Goal: Information Seeking & Learning: Learn about a topic

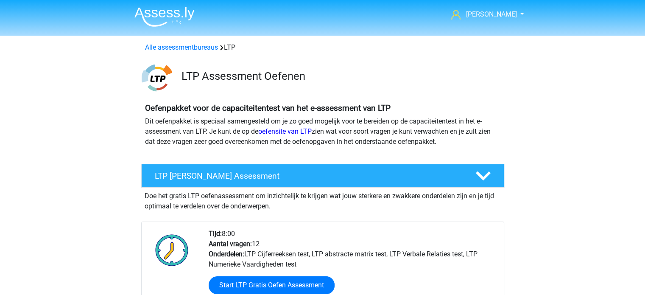
click at [231, 219] on div "Doe het gratis LTP oefenassessment om inzichtelijk te krijgen wat jouw sterkere…" at bounding box center [322, 262] width 363 height 151
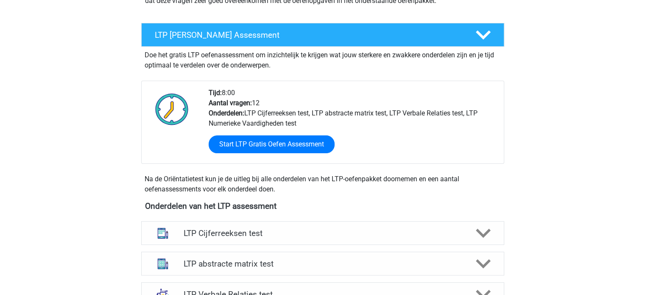
scroll to position [170, 0]
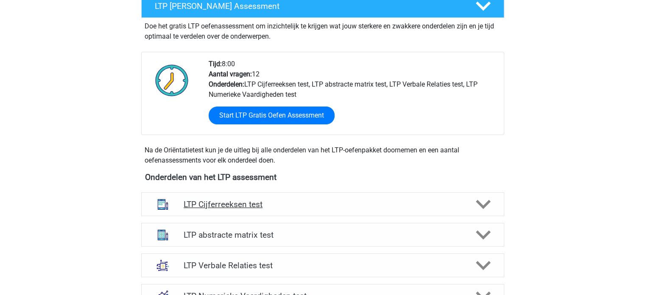
click at [199, 203] on h4 "LTP Cijferreeksen test" at bounding box center [323, 204] width 278 height 10
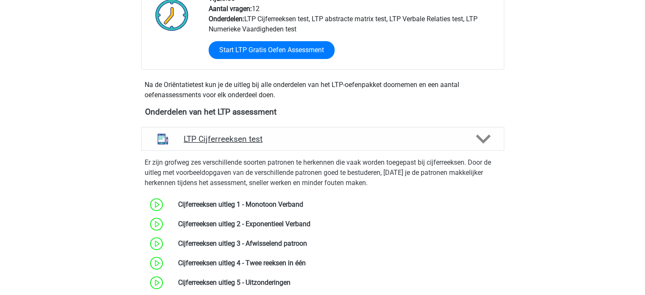
scroll to position [297, 0]
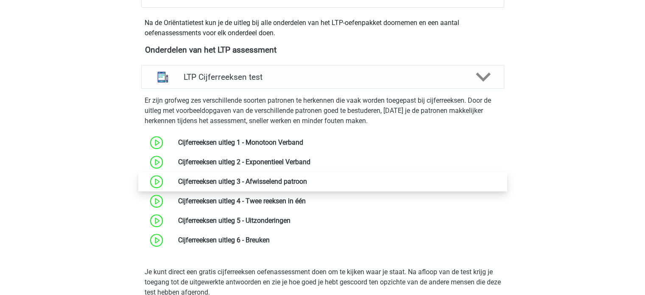
click at [307, 182] on link at bounding box center [307, 181] width 0 height 8
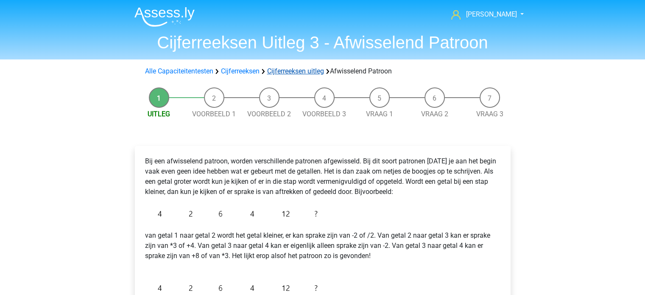
click at [295, 72] on link "Cijferreeksen uitleg" at bounding box center [295, 71] width 57 height 8
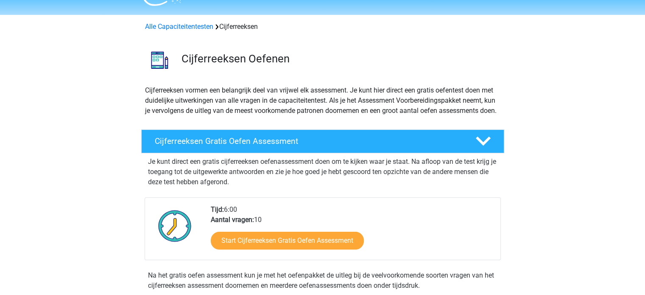
scroll to position [8, 0]
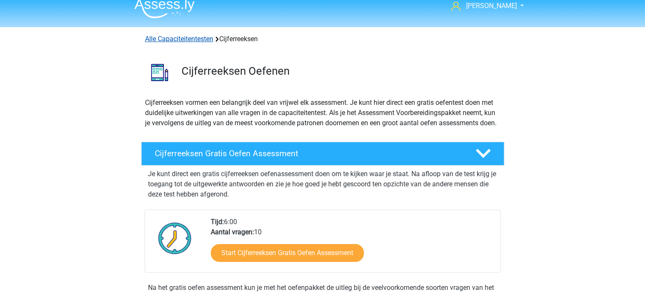
click at [193, 37] on link "Alle Capaciteitentesten" at bounding box center [179, 39] width 68 height 8
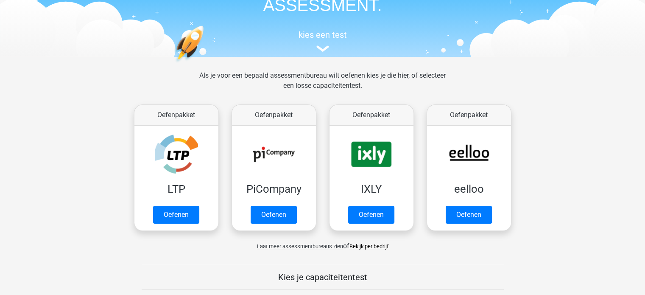
scroll to position [63, 0]
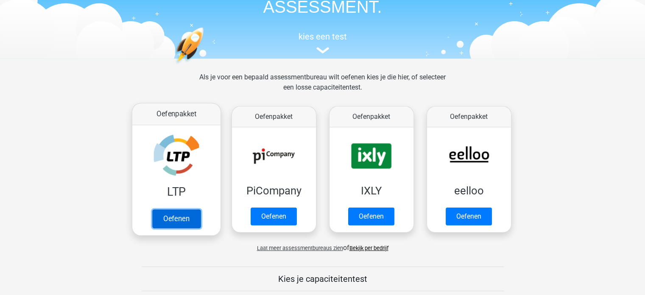
click at [176, 215] on link "Oefenen" at bounding box center [176, 218] width 48 height 19
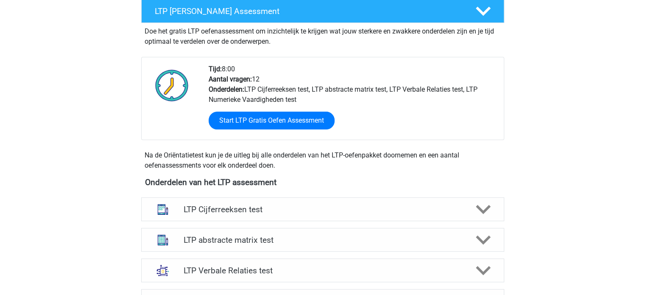
scroll to position [297, 0]
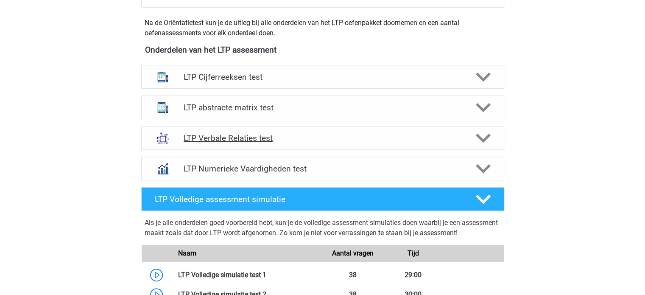
click at [223, 135] on h4 "LTP Verbale Relaties test" at bounding box center [323, 138] width 278 height 10
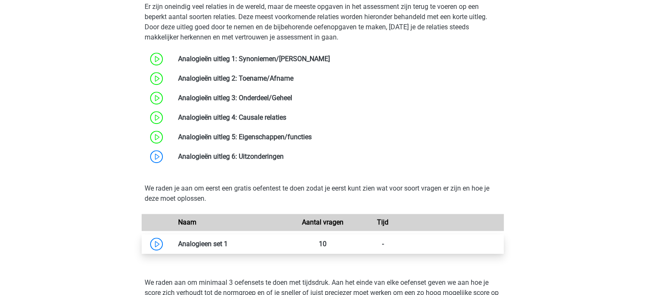
scroll to position [551, 0]
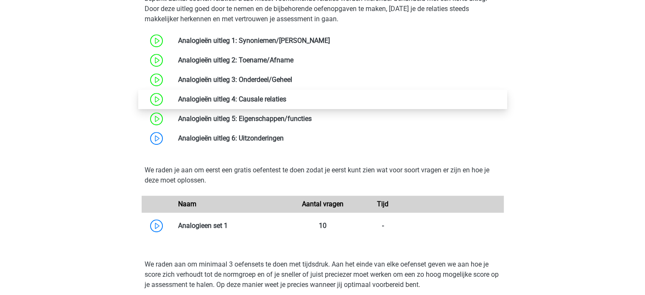
click at [286, 98] on link at bounding box center [286, 99] width 0 height 8
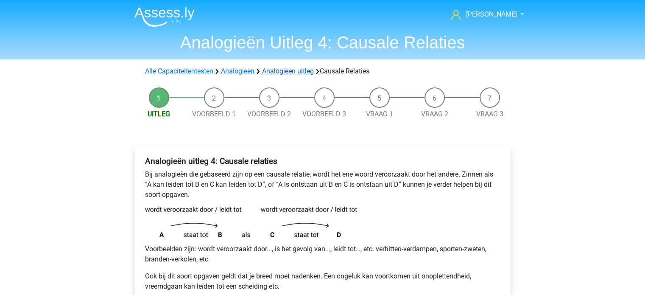
click at [271, 70] on link "Analogieen uitleg" at bounding box center [288, 71] width 52 height 8
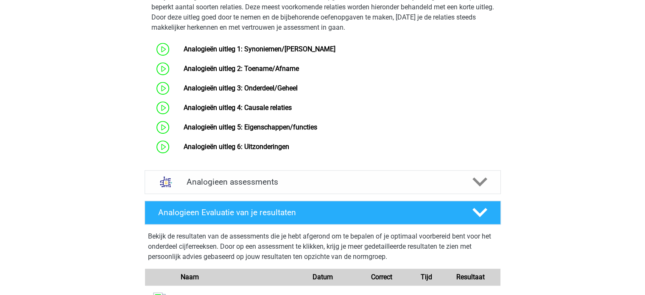
scroll to position [444, 0]
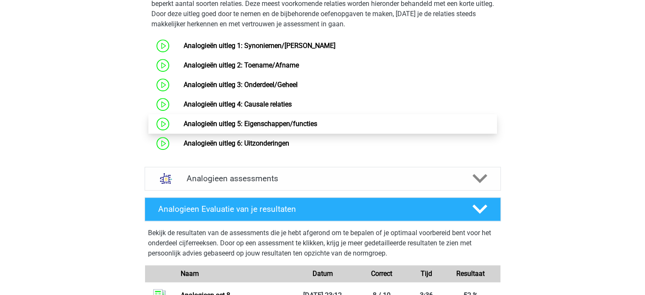
click at [248, 128] on link "Analogieën uitleg 5: Eigenschappen/functies" at bounding box center [251, 124] width 134 height 8
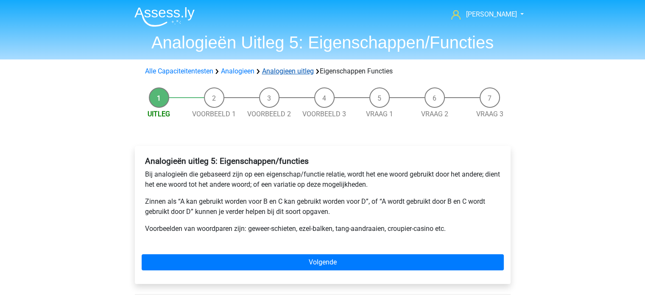
click at [277, 70] on link "Analogieen uitleg" at bounding box center [288, 71] width 52 height 8
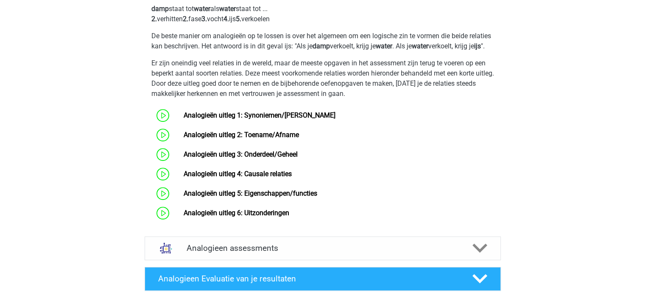
scroll to position [487, 0]
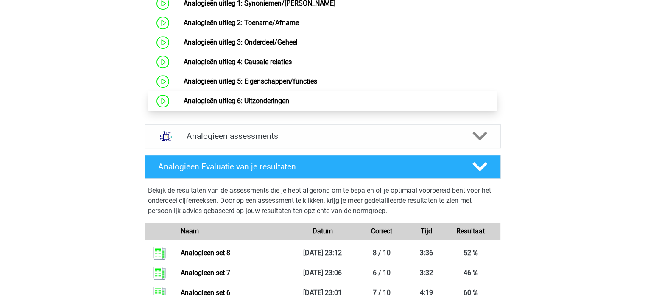
click at [237, 105] on link "Analogieën uitleg 6: Uitzonderingen" at bounding box center [237, 101] width 106 height 8
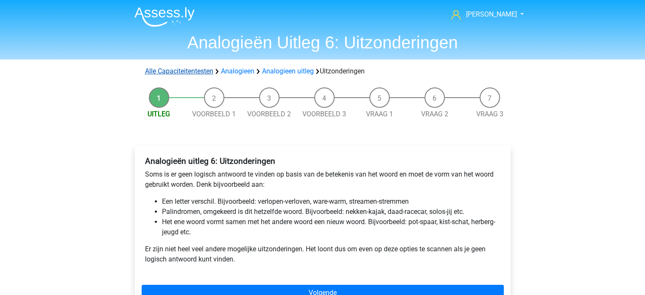
click at [183, 70] on link "Alle Capaciteitentesten" at bounding box center [179, 71] width 68 height 8
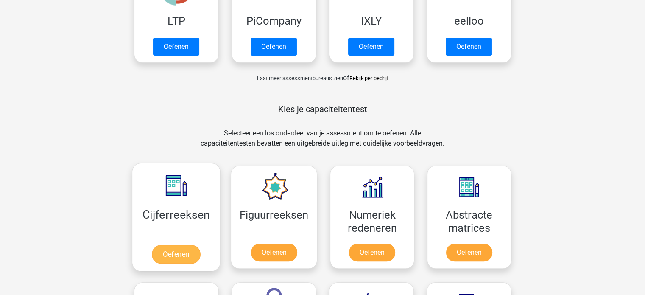
scroll to position [63, 0]
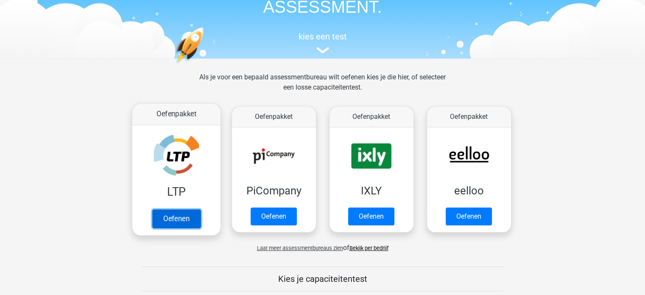
click at [182, 209] on link "Oefenen" at bounding box center [176, 218] width 48 height 19
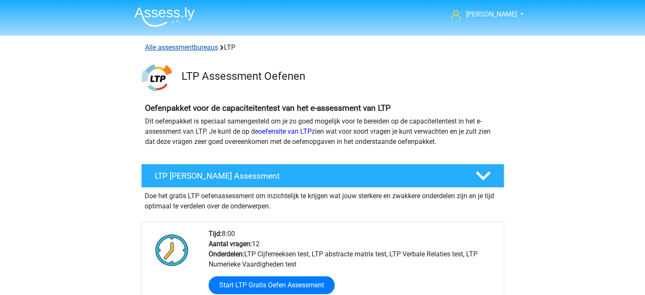
click at [190, 45] on link "Alle assessmentbureaus" at bounding box center [181, 47] width 73 height 8
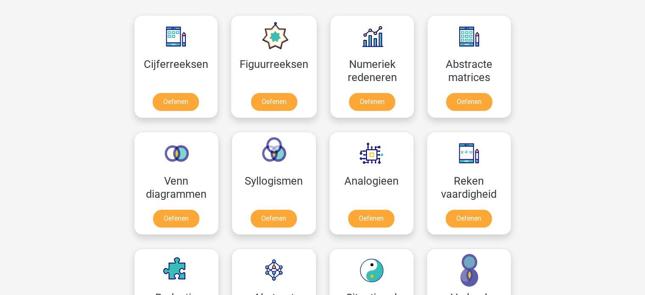
scroll to position [813, 0]
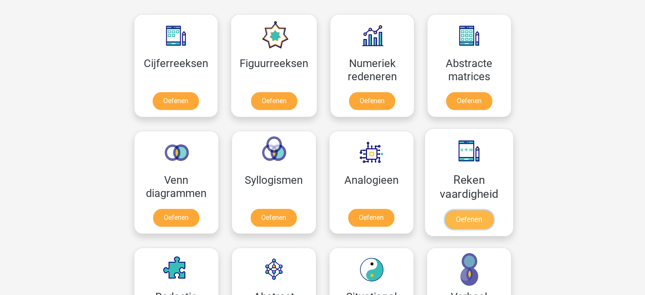
click at [466, 217] on link "Oefenen" at bounding box center [468, 219] width 48 height 19
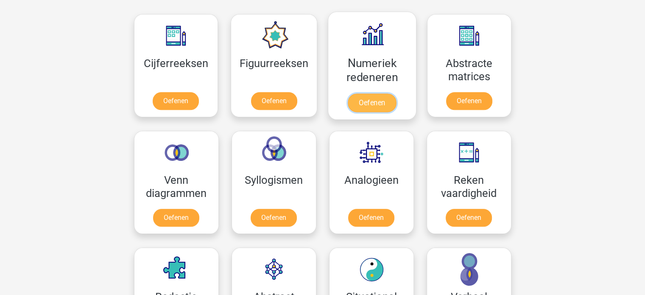
click at [358, 93] on link "Oefenen" at bounding box center [372, 102] width 48 height 19
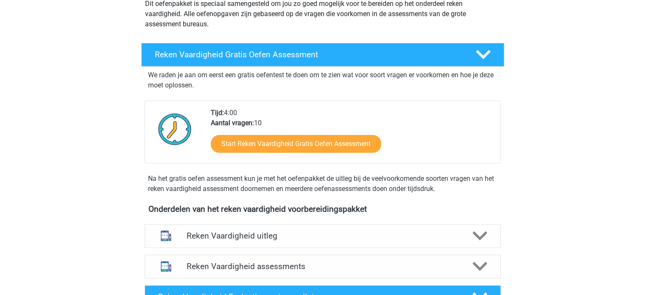
scroll to position [254, 0]
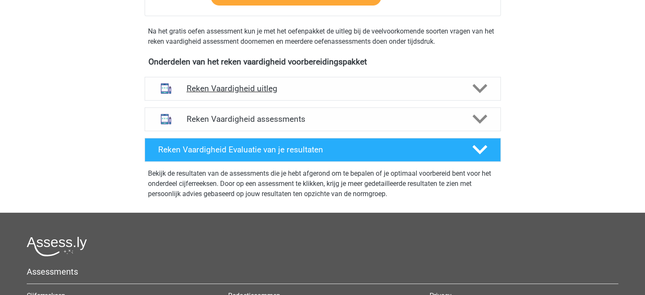
click at [228, 87] on h4 "Reken Vaardigheid uitleg" at bounding box center [323, 89] width 272 height 10
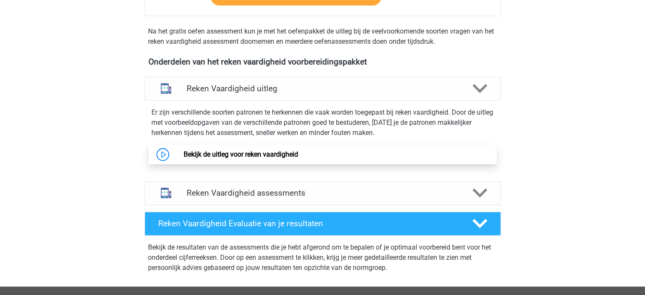
click at [207, 155] on link "Bekijk de uitleg voor reken vaardigheid" at bounding box center [241, 154] width 114 height 8
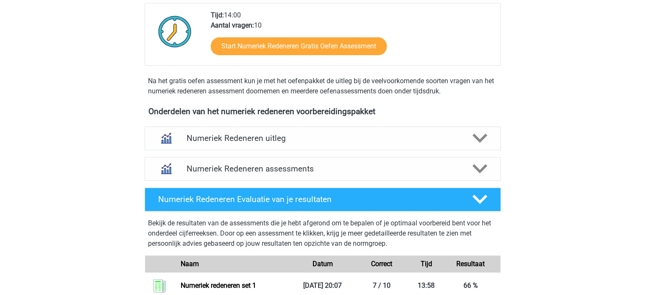
scroll to position [254, 0]
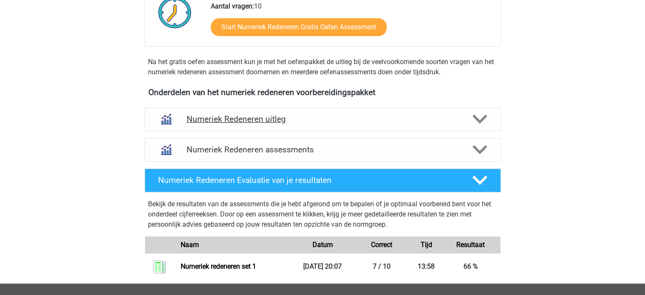
click at [231, 118] on h4 "Numeriek Redeneren uitleg" at bounding box center [323, 119] width 272 height 10
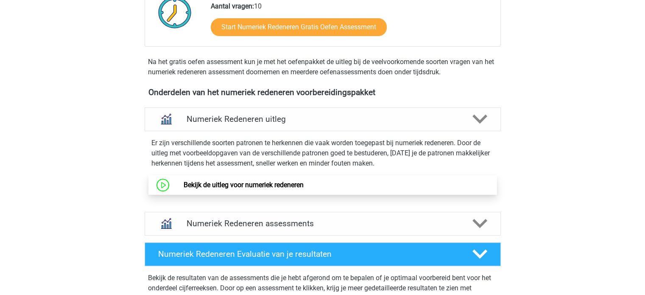
click at [222, 183] on link "Bekijk de uitleg voor numeriek redeneren" at bounding box center [244, 185] width 120 height 8
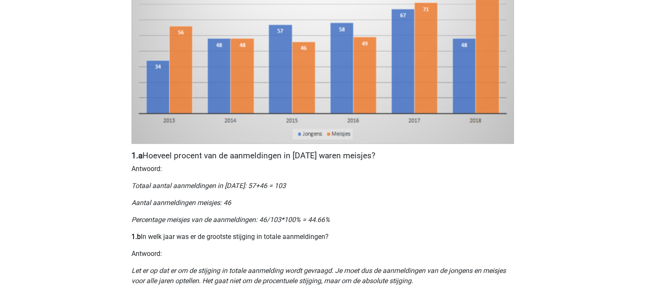
scroll to position [170, 0]
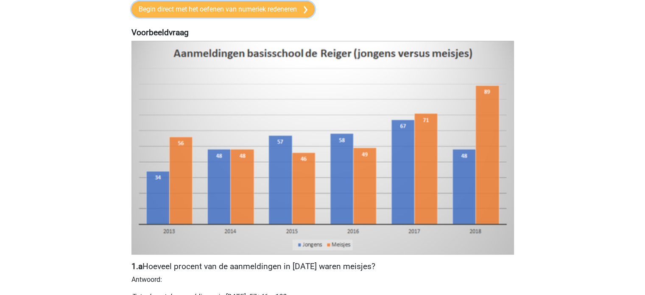
click at [208, 7] on link "Begin direct met het oefenen van numeriek redeneren" at bounding box center [222, 9] width 183 height 16
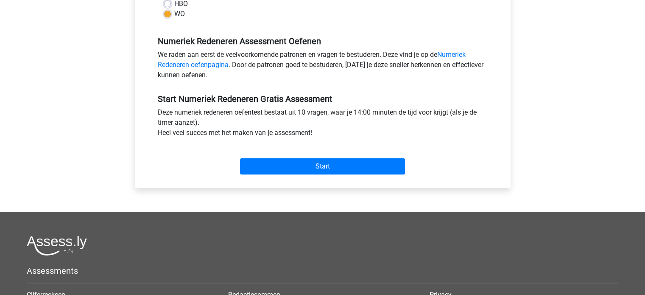
scroll to position [254, 0]
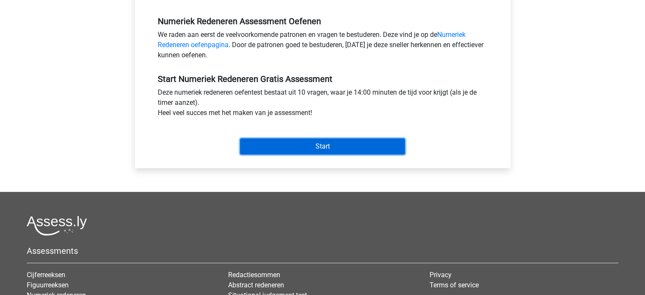
click at [307, 145] on input "Start" at bounding box center [322, 146] width 165 height 16
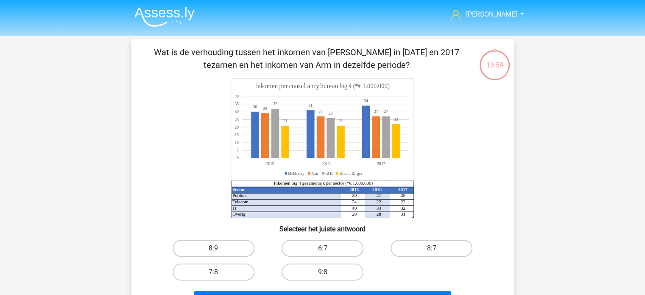
scroll to position [42, 0]
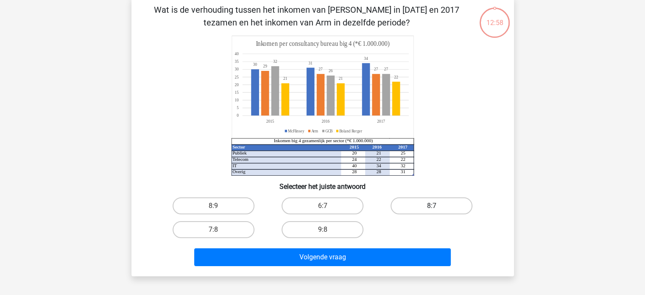
click at [429, 205] on label "8:7" at bounding box center [431, 205] width 82 height 17
click at [432, 206] on input "8:7" at bounding box center [435, 209] width 6 height 6
radio input "true"
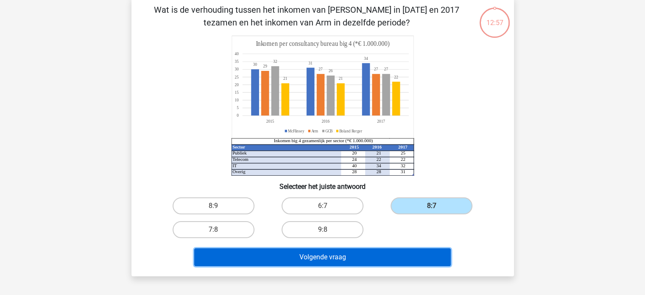
click at [340, 256] on button "Volgende vraag" at bounding box center [322, 257] width 256 height 18
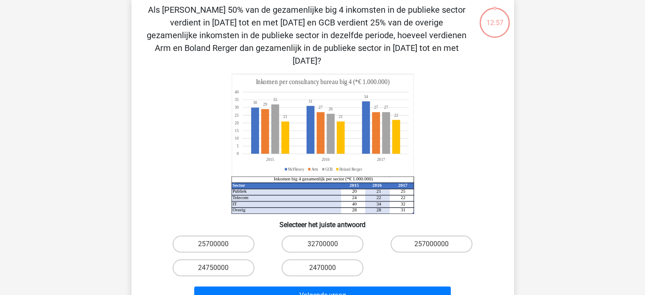
scroll to position [39, 0]
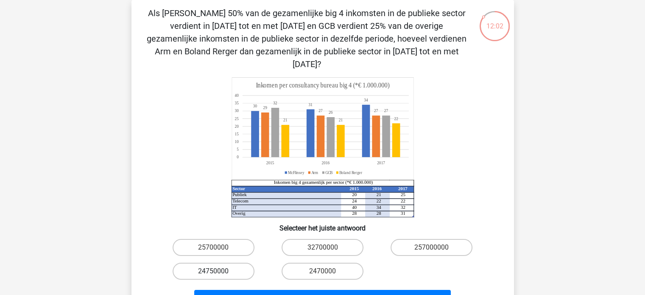
click at [205, 262] on label "24750000" at bounding box center [214, 270] width 82 height 17
click at [213, 271] on input "24750000" at bounding box center [216, 274] width 6 height 6
radio input "true"
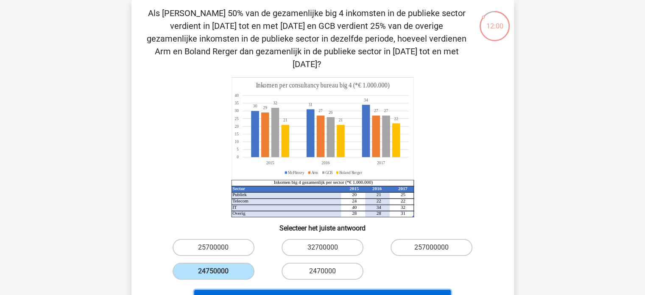
click at [322, 290] on button "Volgende vraag" at bounding box center [322, 299] width 256 height 18
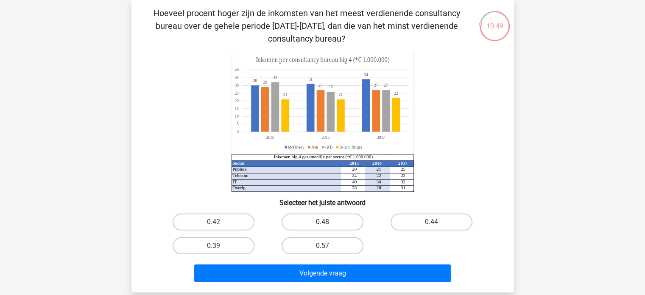
click at [324, 218] on label "0.48" at bounding box center [322, 221] width 82 height 17
click at [324, 222] on input "0.48" at bounding box center [325, 225] width 6 height 6
radio input "true"
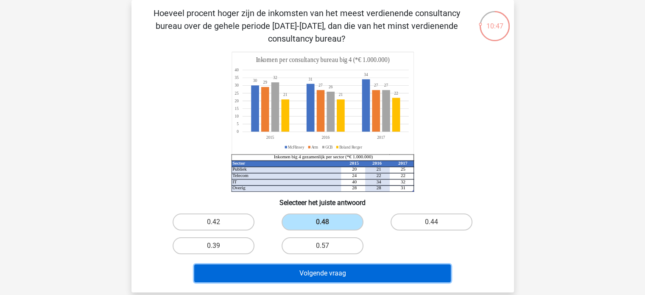
click at [315, 276] on button "Volgende vraag" at bounding box center [322, 273] width 256 height 18
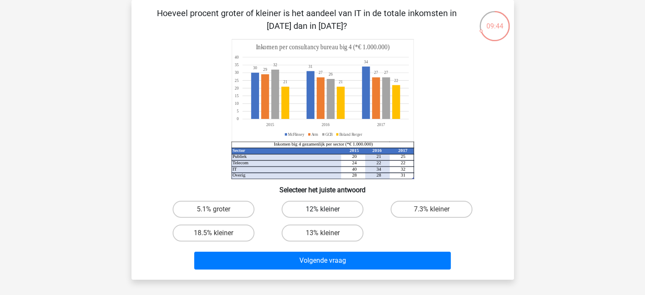
click at [308, 209] on label "12% kleiner" at bounding box center [322, 209] width 82 height 17
click at [322, 209] on input "12% kleiner" at bounding box center [325, 212] width 6 height 6
radio input "true"
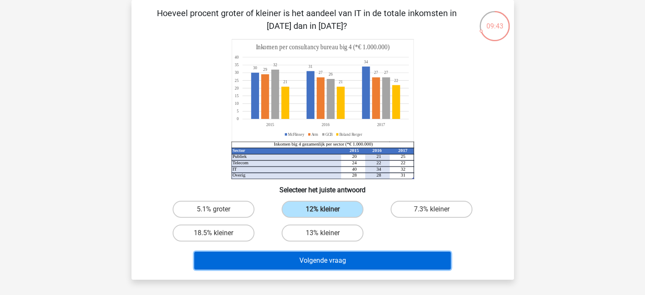
click at [334, 259] on button "Volgende vraag" at bounding box center [322, 260] width 256 height 18
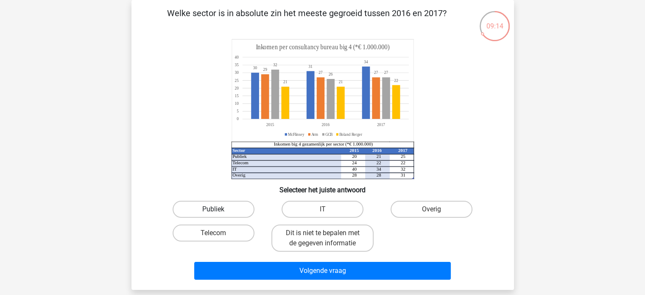
click at [196, 206] on label "Publiek" at bounding box center [214, 209] width 82 height 17
click at [213, 209] on input "Publiek" at bounding box center [216, 212] width 6 height 6
radio input "true"
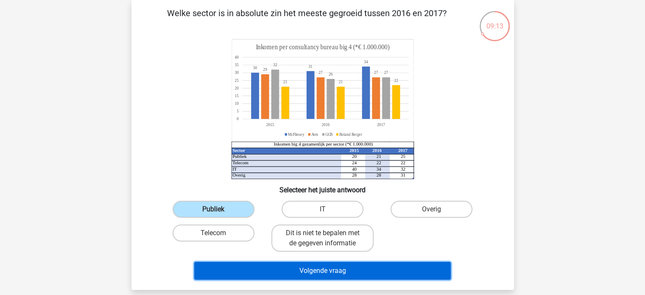
click at [361, 267] on button "Volgende vraag" at bounding box center [322, 271] width 256 height 18
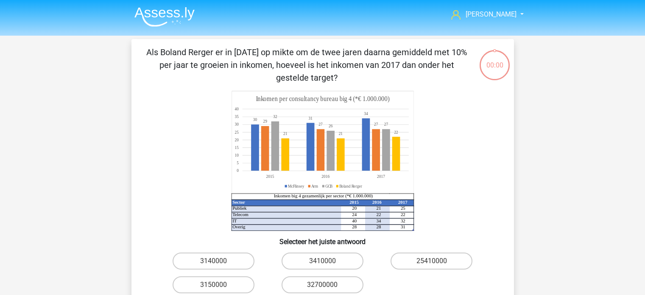
scroll to position [39, 0]
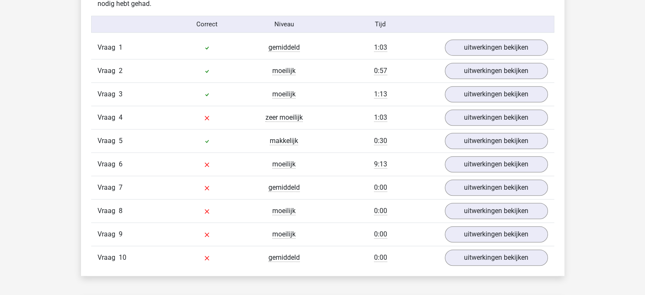
scroll to position [554, 0]
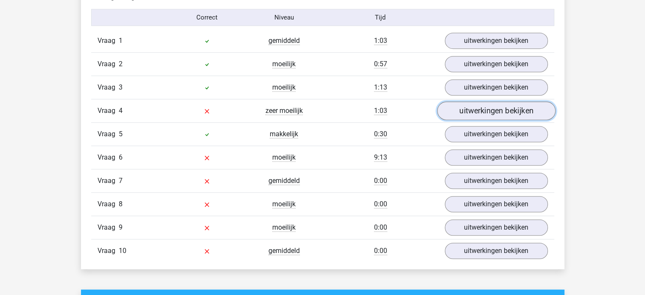
click at [475, 109] on link "uitwerkingen bekijken" at bounding box center [496, 111] width 118 height 19
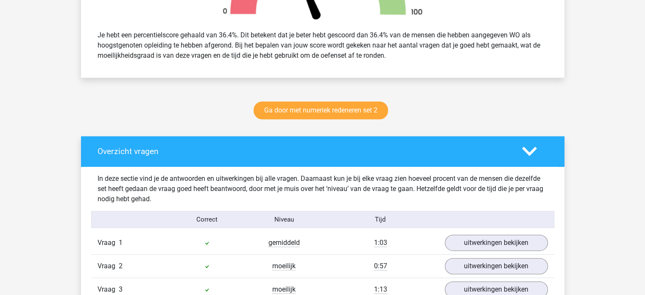
scroll to position [343, 0]
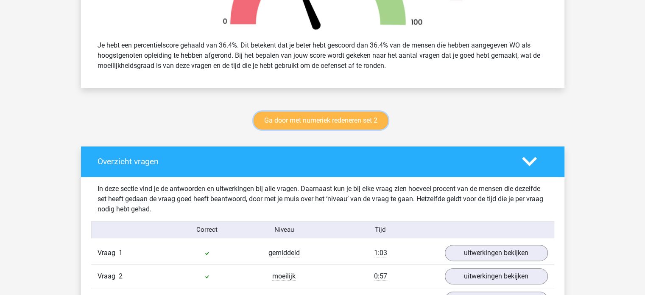
click at [339, 118] on link "Ga door met numeriek redeneren set 2" at bounding box center [320, 120] width 134 height 18
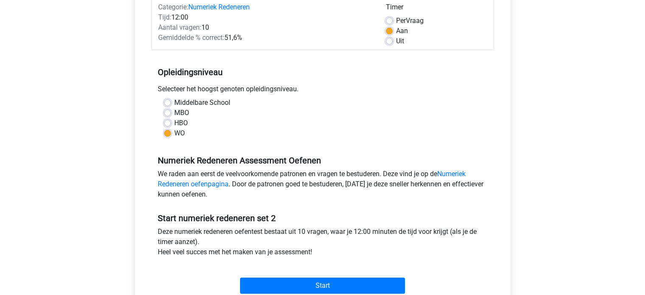
scroll to position [170, 0]
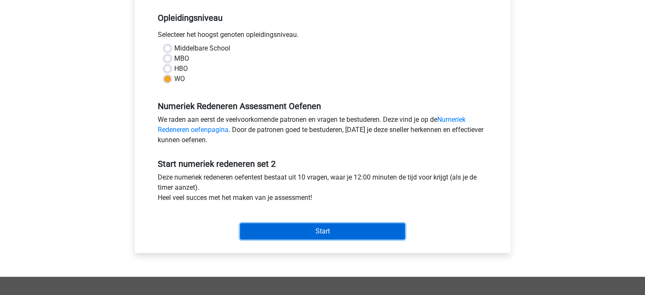
click at [337, 229] on input "Start" at bounding box center [322, 231] width 165 height 16
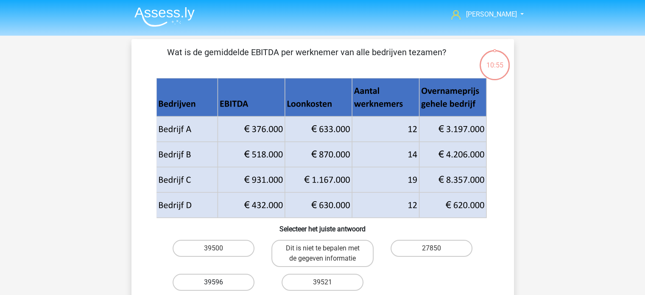
click at [215, 281] on label "39596" at bounding box center [214, 281] width 82 height 17
click at [215, 282] on input "39596" at bounding box center [216, 285] width 6 height 6
radio input "true"
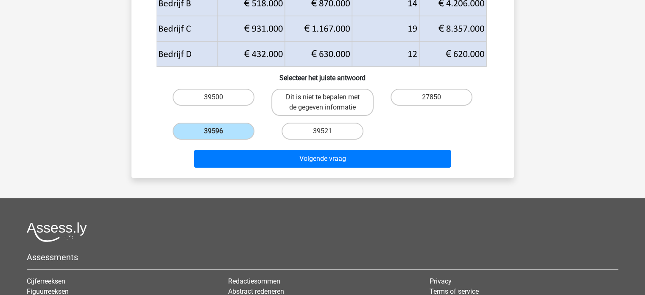
scroll to position [170, 0]
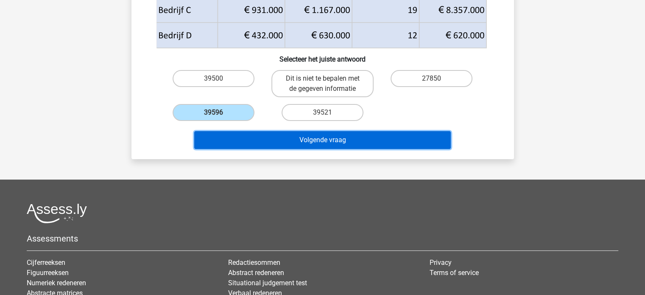
click at [348, 136] on button "Volgende vraag" at bounding box center [322, 140] width 256 height 18
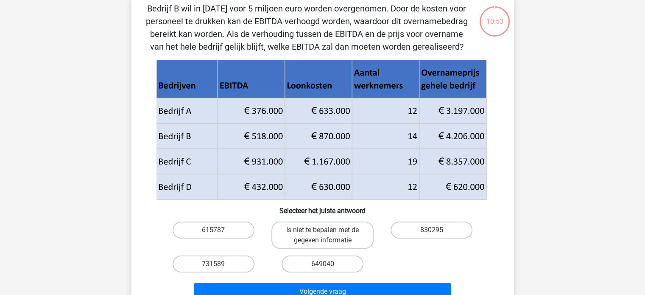
scroll to position [39, 0]
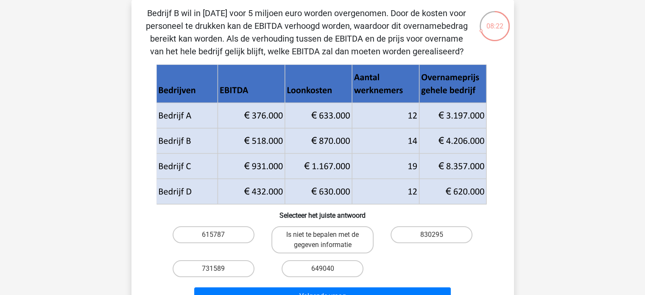
click at [218, 235] on input "615787" at bounding box center [216, 237] width 6 height 6
radio input "true"
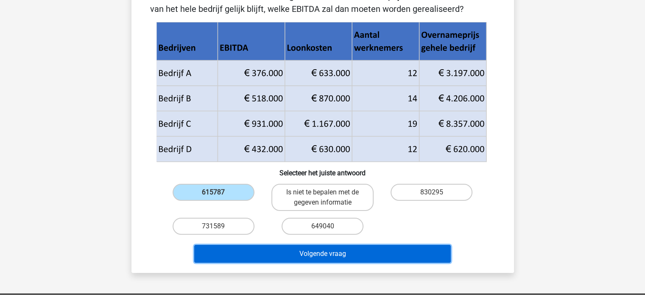
click at [310, 253] on button "Volgende vraag" at bounding box center [322, 254] width 256 height 18
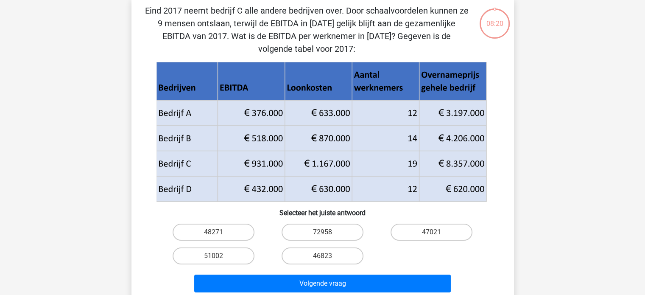
scroll to position [39, 0]
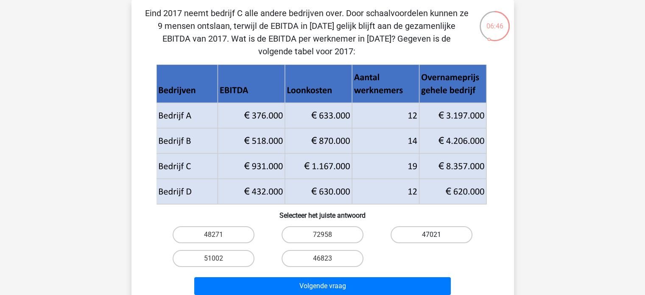
click at [427, 237] on label "47021" at bounding box center [431, 234] width 82 height 17
click at [432, 237] on input "47021" at bounding box center [435, 237] width 6 height 6
radio input "true"
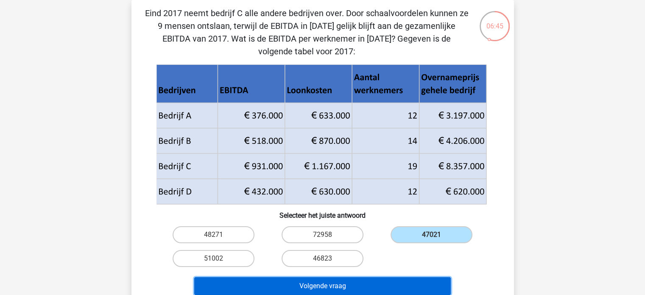
click at [421, 284] on button "Volgende vraag" at bounding box center [322, 286] width 256 height 18
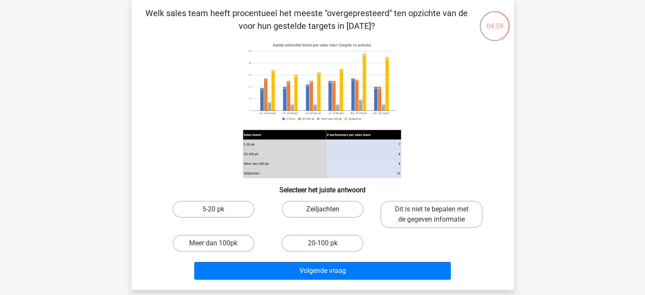
click at [295, 212] on label "Zeiljachten" at bounding box center [322, 209] width 82 height 17
click at [322, 212] on input "Zeiljachten" at bounding box center [325, 212] width 6 height 6
radio input "true"
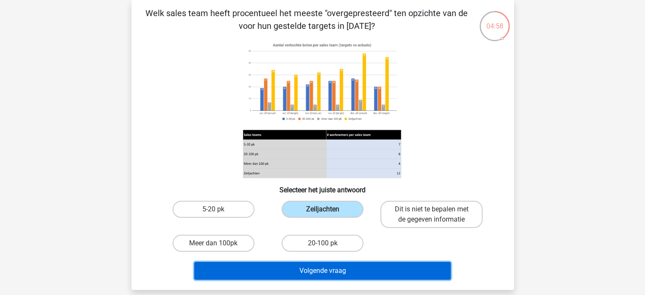
click at [280, 267] on button "Volgende vraag" at bounding box center [322, 271] width 256 height 18
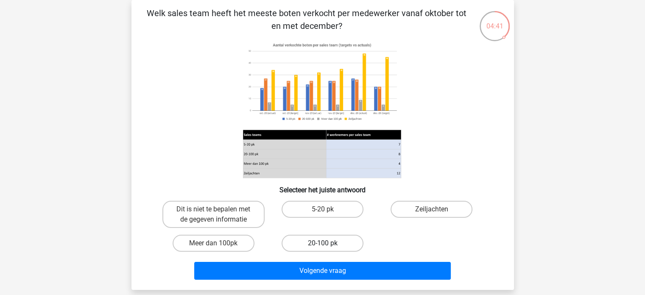
click at [311, 238] on label "20-100 pk" at bounding box center [322, 242] width 82 height 17
click at [322, 243] on input "20-100 pk" at bounding box center [325, 246] width 6 height 6
radio input "true"
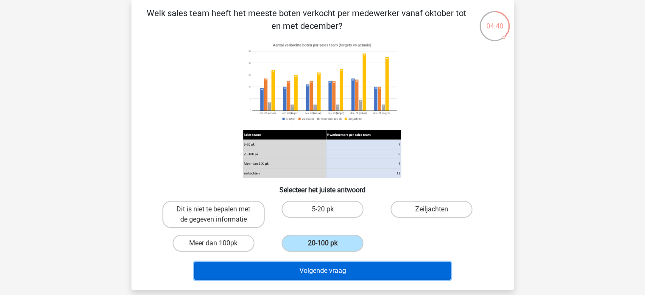
click at [329, 272] on button "Volgende vraag" at bounding box center [322, 271] width 256 height 18
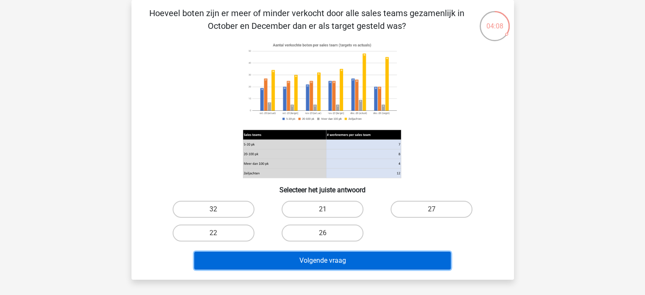
click at [343, 259] on button "Volgende vraag" at bounding box center [322, 260] width 256 height 18
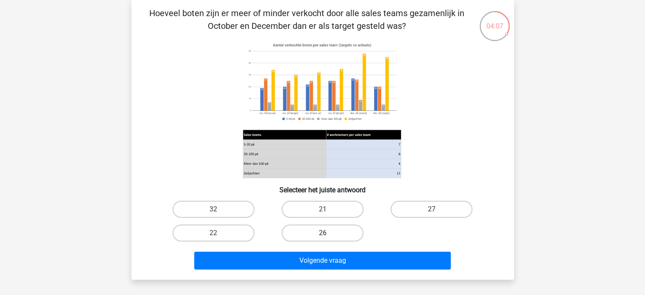
click at [304, 226] on label "26" at bounding box center [322, 232] width 82 height 17
click at [322, 233] on input "26" at bounding box center [325, 236] width 6 height 6
radio input "true"
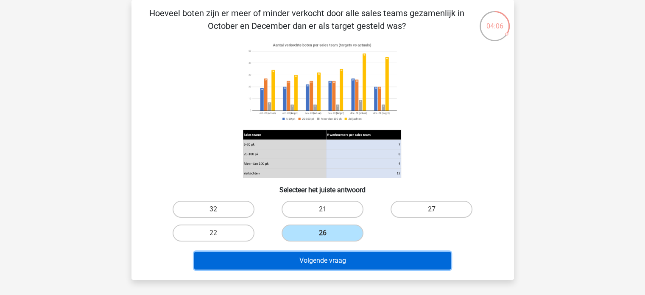
click at [315, 256] on button "Volgende vraag" at bounding box center [322, 260] width 256 height 18
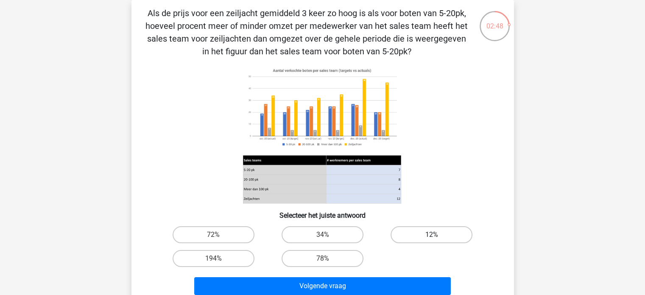
click at [403, 233] on label "12%" at bounding box center [431, 234] width 82 height 17
click at [432, 234] on input "12%" at bounding box center [435, 237] width 6 height 6
radio input "true"
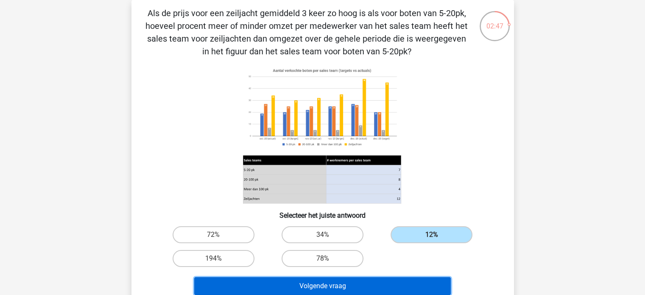
click at [378, 284] on button "Volgende vraag" at bounding box center [322, 286] width 256 height 18
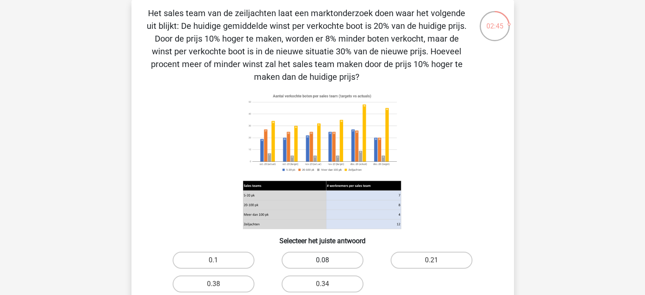
click at [312, 257] on label "0.08" at bounding box center [322, 259] width 82 height 17
click at [322, 260] on input "0.08" at bounding box center [325, 263] width 6 height 6
radio input "true"
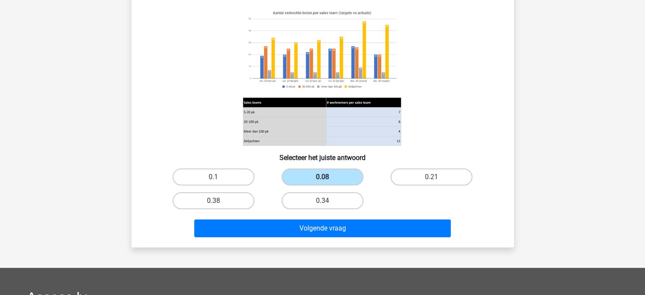
scroll to position [124, 0]
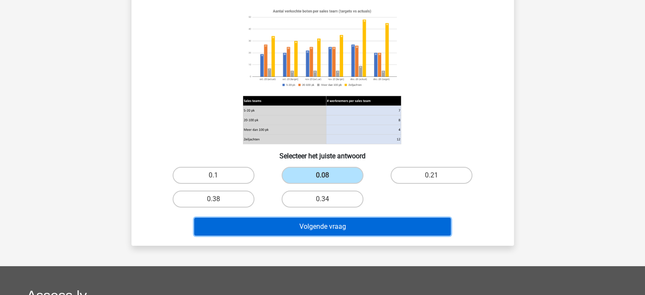
click at [311, 225] on button "Volgende vraag" at bounding box center [322, 226] width 256 height 18
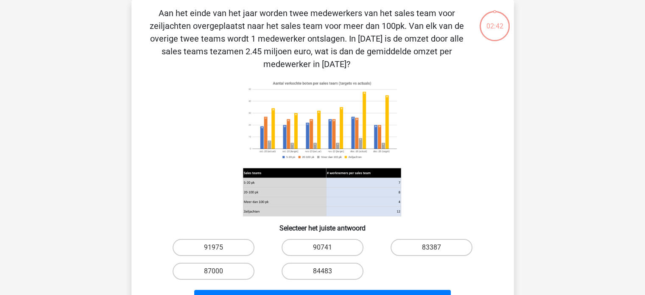
scroll to position [39, 0]
click at [302, 246] on label "90741" at bounding box center [322, 247] width 82 height 17
click at [322, 247] on input "90741" at bounding box center [325, 250] width 6 height 6
radio input "true"
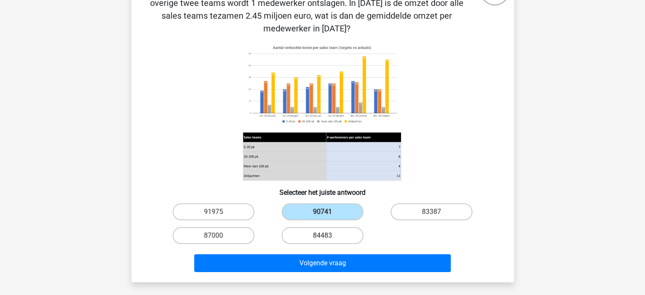
scroll to position [124, 0]
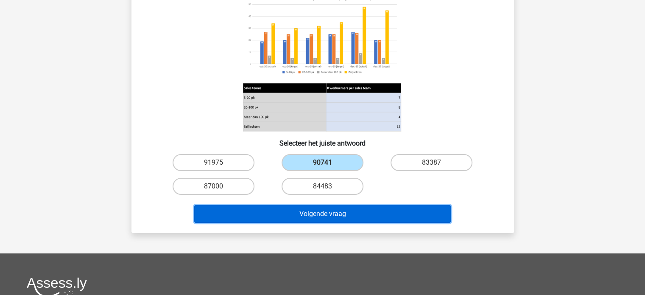
click at [315, 213] on button "Volgende vraag" at bounding box center [322, 214] width 256 height 18
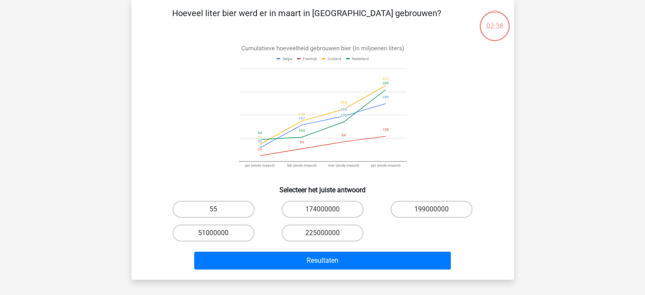
scroll to position [39, 0]
click at [330, 231] on label "225000000" at bounding box center [322, 232] width 82 height 17
click at [328, 233] on input "225000000" at bounding box center [325, 236] width 6 height 6
radio input "true"
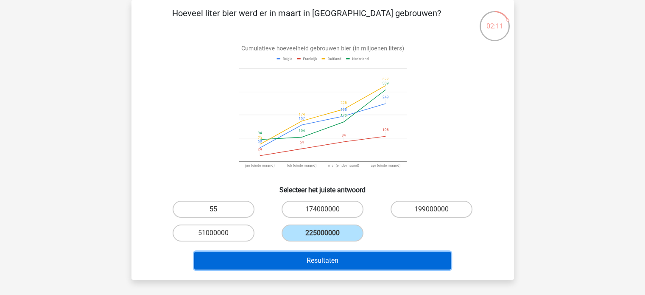
click at [317, 259] on button "Resultaten" at bounding box center [322, 260] width 256 height 18
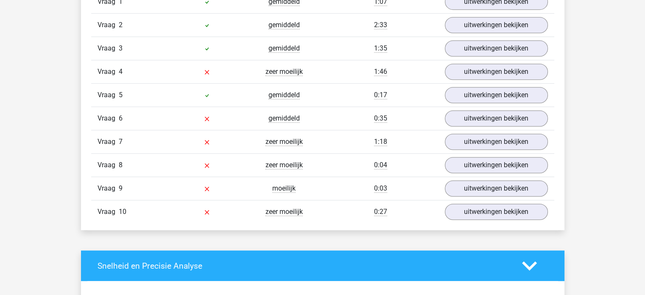
scroll to position [551, 0]
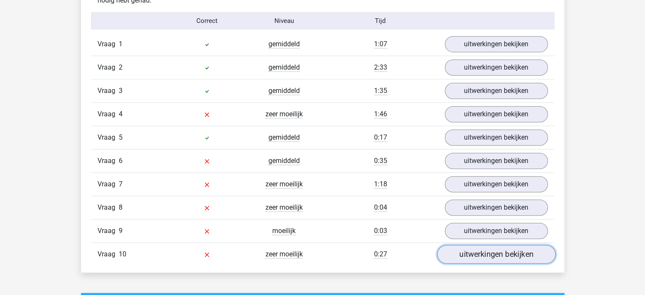
click at [489, 252] on link "uitwerkingen bekijken" at bounding box center [496, 254] width 118 height 19
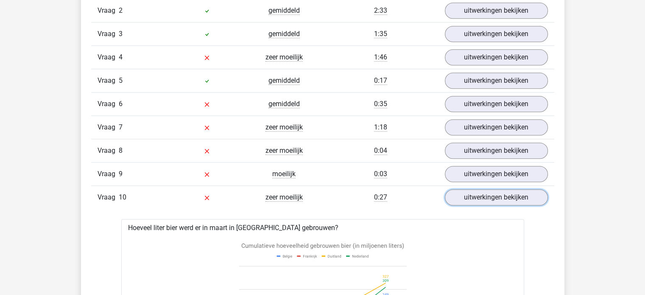
scroll to position [593, 0]
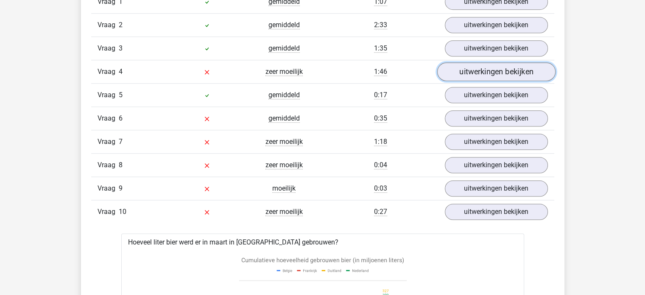
click at [483, 70] on link "uitwerkingen bekijken" at bounding box center [496, 72] width 118 height 19
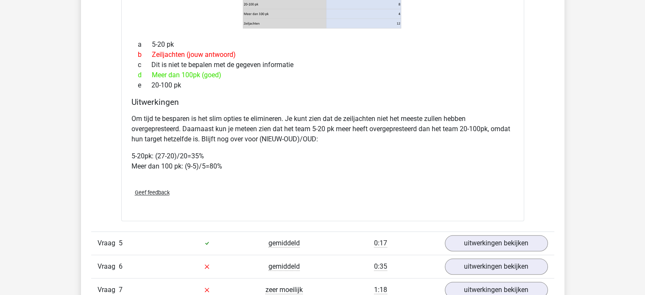
scroll to position [848, 0]
